Goal: Register for event/course

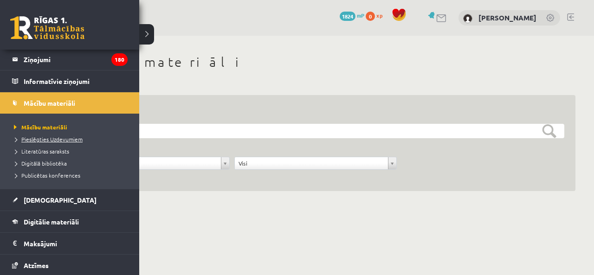
scroll to position [109, 0]
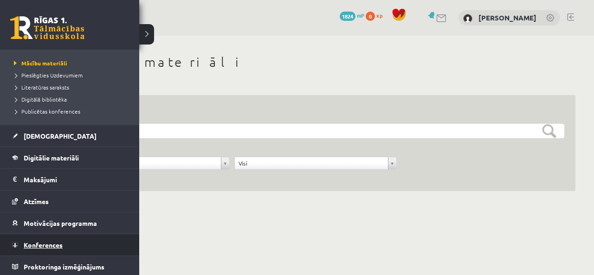
click at [38, 242] on span "Konferences" at bounding box center [43, 245] width 39 height 8
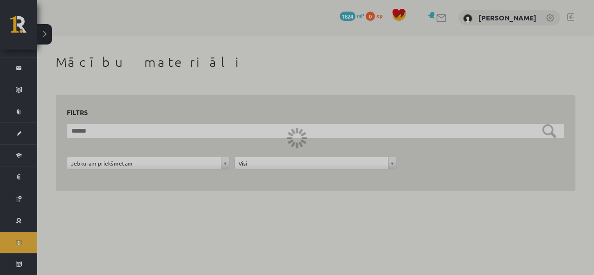
scroll to position [33, 0]
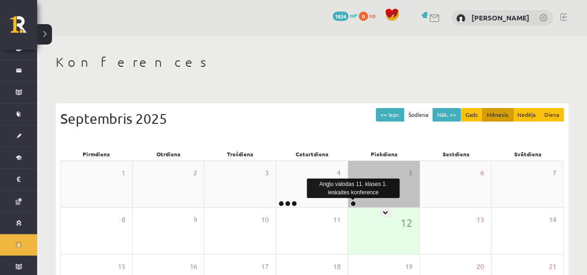
click at [353, 204] on link at bounding box center [354, 204] width 6 height 6
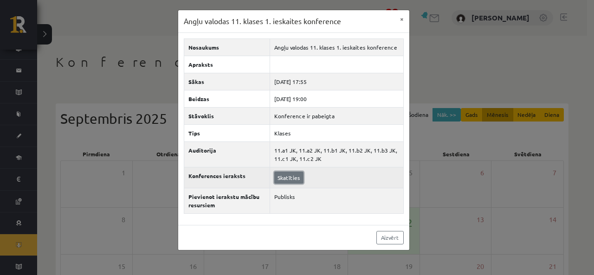
click at [279, 172] on link "Skatīties" at bounding box center [288, 178] width 29 height 12
